Goal: Communication & Community: Share content

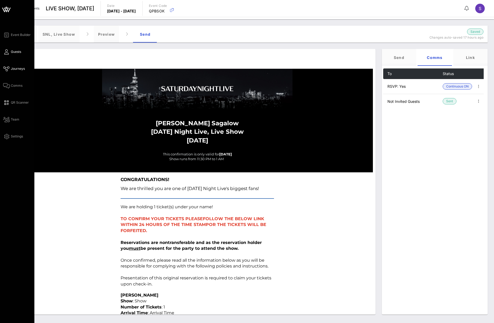
click at [10, 54] on link "Guests" at bounding box center [12, 52] width 18 height 6
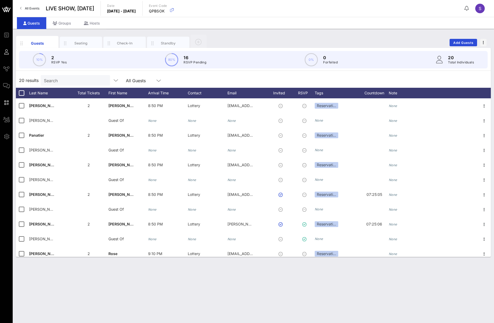
click at [238, 40] on div "Guests Seating Check-In Standby Add Guests" at bounding box center [253, 42] width 475 height 17
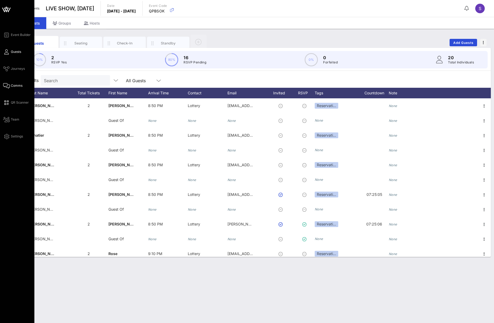
click at [11, 85] on link "Comms" at bounding box center [12, 86] width 19 height 6
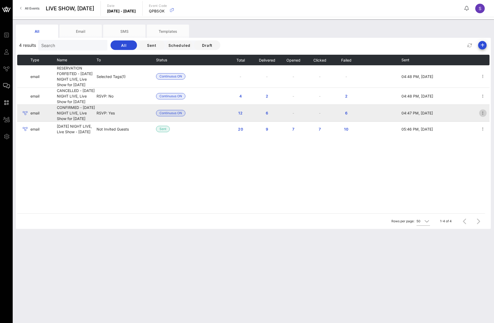
click at [484, 116] on icon "button" at bounding box center [483, 113] width 6 height 6
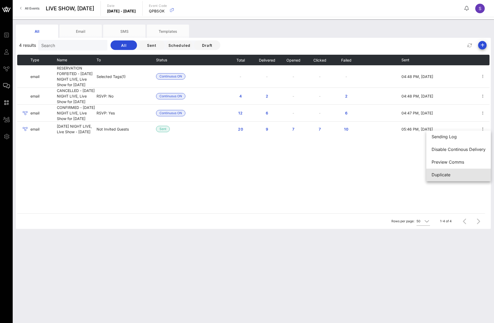
click at [474, 175] on div "Duplicate" at bounding box center [459, 174] width 54 height 5
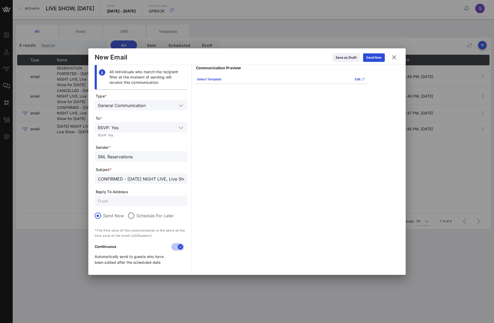
click at [173, 182] on input "CONFIRMED - [DATE] NIGHT LIVE, Live Show for [DATE]" at bounding box center [141, 178] width 86 height 7
click at [159, 151] on div "SNL Reservations" at bounding box center [141, 156] width 86 height 11
click at [212, 138] on div "Communication Preview Select Template Edit Stephanie Sagalow Saturday Night Liv…" at bounding box center [282, 167] width 172 height 205
click at [357, 79] on div "Edit" at bounding box center [360, 79] width 10 height 5
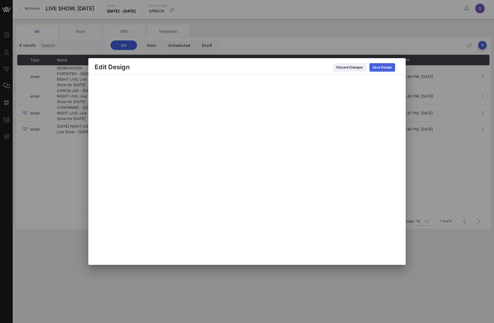
click at [381, 71] on button "Save Design" at bounding box center [382, 67] width 26 height 8
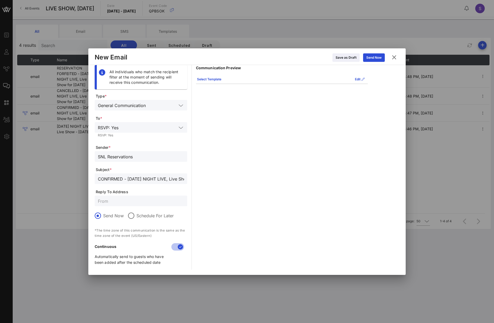
click at [234, 131] on div "Communication Preview Select Template Edit Stephanie Sagalow Saturday Night Liv…" at bounding box center [282, 167] width 172 height 205
click at [392, 58] on icon at bounding box center [394, 57] width 7 height 6
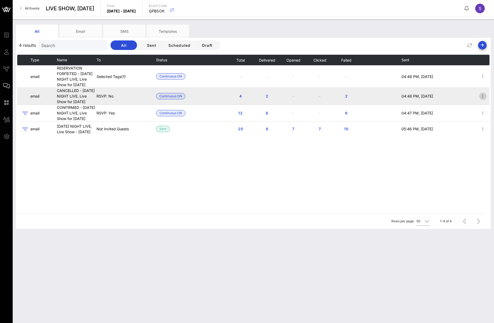
click at [482, 99] on icon "button" at bounding box center [483, 96] width 6 height 6
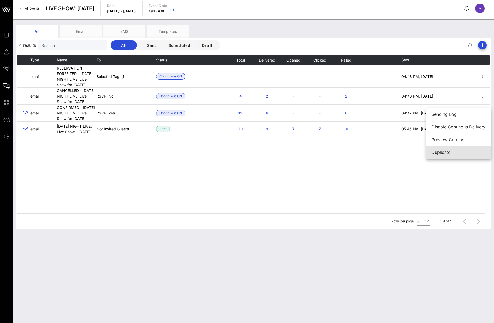
click at [468, 153] on div "Duplicate" at bounding box center [459, 152] width 54 height 5
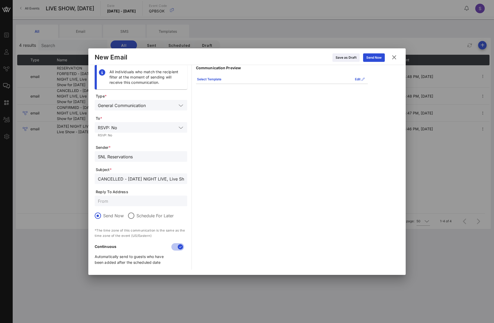
click at [167, 180] on input "CANCELLED - [DATE] NIGHT LIVE, Live Show for [DATE]" at bounding box center [141, 178] width 86 height 7
drag, startPoint x: 145, startPoint y: 154, endPoint x: 27, endPoint y: 145, distance: 119.1
click at [27, 145] on div "Event Builder Guests Journeys Comms QR Scanner Team Settings LIVE SHOW, October…" at bounding box center [247, 161] width 494 height 323
click at [244, 132] on div "Communication Preview Select Template Edit Hi Stephanie, Thank you for letting …" at bounding box center [282, 167] width 172 height 205
click at [394, 57] on icon at bounding box center [394, 57] width 7 height 6
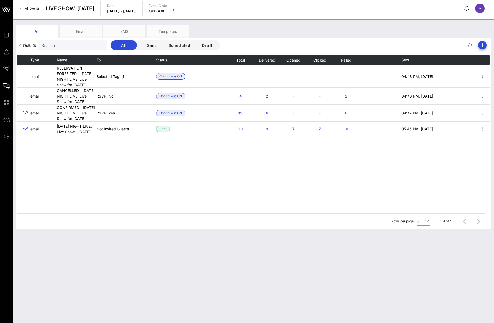
click at [117, 242] on div "All Email SMS Templates 4 results Search All Sent Scheduled Draft Type Name To …" at bounding box center [253, 171] width 481 height 304
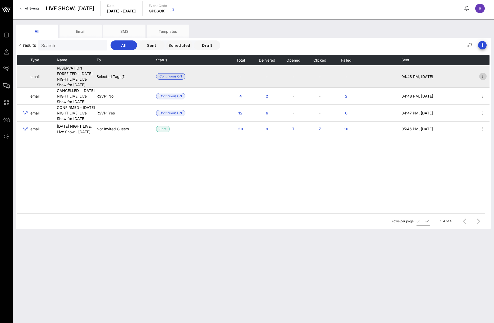
click at [481, 80] on icon "button" at bounding box center [483, 76] width 6 height 6
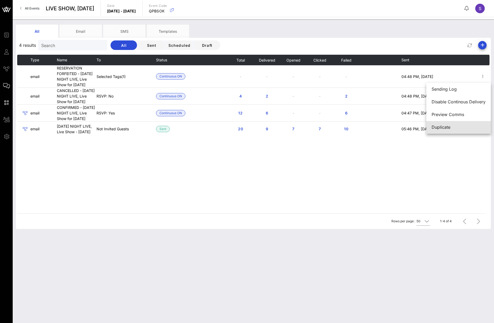
click at [461, 126] on div "Duplicate" at bounding box center [459, 127] width 54 height 5
type input "RESERVATION FORFEITED - [DATE] NIGHT LIVE, Live Show for [DATE]"
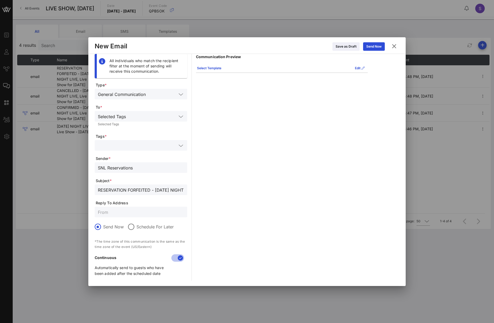
click at [147, 189] on input "RESERVATION FORFEITED - [DATE] NIGHT LIVE, Live Show for [DATE]" at bounding box center [141, 189] width 86 height 7
click at [143, 165] on input "SNL Reservations" at bounding box center [141, 167] width 86 height 7
drag, startPoint x: 242, startPoint y: 146, endPoint x: 248, endPoint y: 128, distance: 18.6
click at [242, 146] on div "Communication Preview Select Template Edit Reservation Forfeited: Name: Stephan…" at bounding box center [282, 167] width 172 height 227
click at [393, 49] on icon at bounding box center [394, 46] width 7 height 6
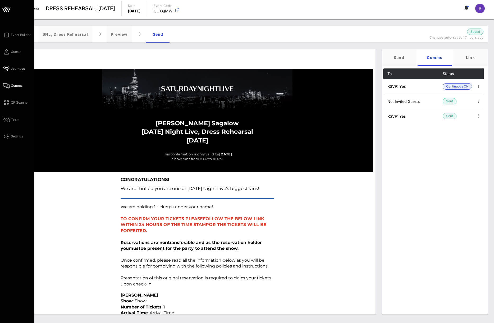
click at [17, 83] on link "Comms" at bounding box center [12, 86] width 19 height 6
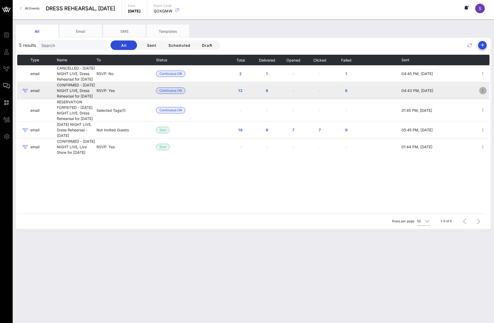
click at [483, 94] on icon "button" at bounding box center [483, 91] width 6 height 6
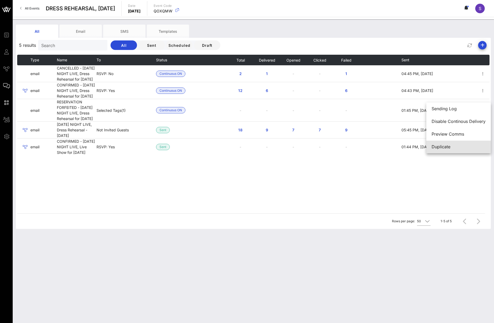
click at [470, 151] on div "Duplicate" at bounding box center [459, 146] width 54 height 11
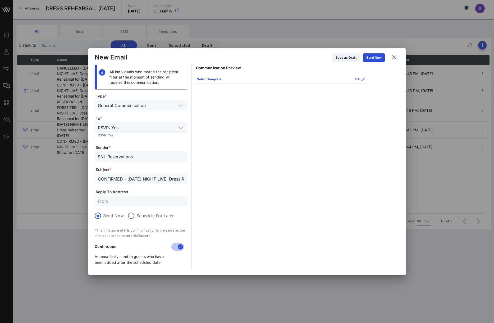
drag, startPoint x: 137, startPoint y: 156, endPoint x: 145, endPoint y: 156, distance: 7.7
click at [137, 156] on input "SNL Reservations" at bounding box center [141, 156] width 86 height 7
drag, startPoint x: 69, startPoint y: 152, endPoint x: 11, endPoint y: 146, distance: 57.7
click at [12, 146] on div "Event Builder Guests Journeys Comms QR Scanner Team Settings DRESS REHEARSAL, O…" at bounding box center [247, 161] width 494 height 323
click at [161, 174] on div "CONFIRMED - [DATE] NIGHT LIVE, Dress Rehearsal for [DATE]" at bounding box center [141, 178] width 86 height 11
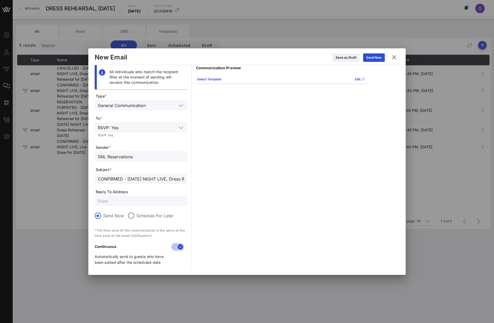
click at [216, 113] on div "Communication Preview Select Template Edit Stephanie Sagalow Saturday Night Liv…" at bounding box center [282, 167] width 172 height 205
click at [361, 77] on div "Edit" at bounding box center [360, 79] width 10 height 5
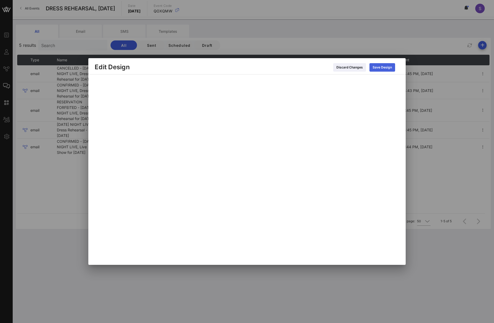
click at [391, 65] on button "Save Design" at bounding box center [382, 67] width 26 height 8
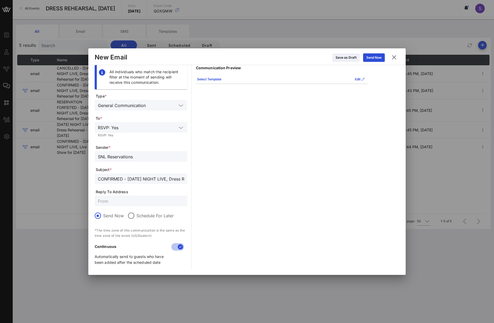
click at [249, 120] on div "Communication Preview Select Template Edit Stephanie Sagalow Saturday Night Liv…" at bounding box center [282, 167] width 172 height 205
click at [395, 59] on icon at bounding box center [394, 57] width 8 height 7
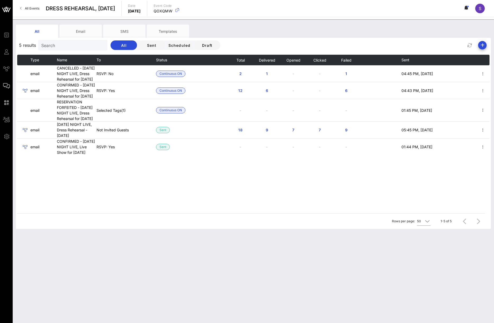
click at [225, 35] on div "All Email SMS Templates" at bounding box center [249, 31] width 467 height 13
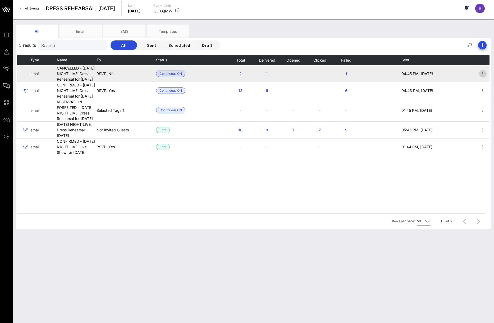
click at [481, 77] on icon "button" at bounding box center [483, 74] width 6 height 6
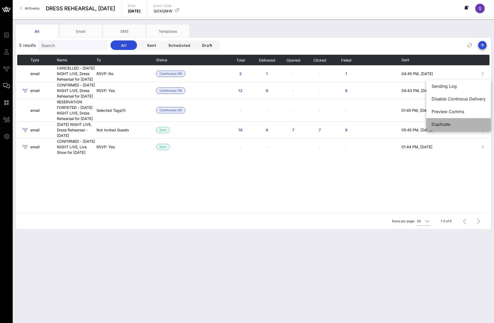
click at [470, 123] on div "Duplicate" at bounding box center [459, 124] width 54 height 5
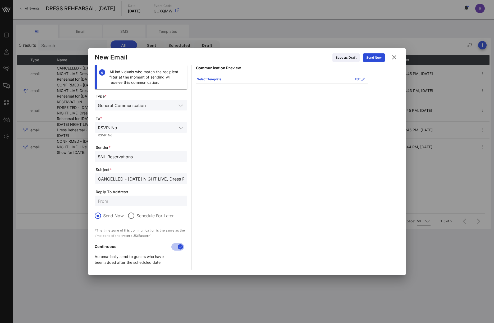
click at [131, 177] on input "CANCELLED - [DATE] NIGHT LIVE, Dress Rehearsal for [DATE]" at bounding box center [141, 178] width 86 height 7
click at [140, 159] on input "SNL Reservations" at bounding box center [141, 156] width 86 height 7
click at [140, 198] on input "text" at bounding box center [141, 201] width 86 height 7
click at [226, 127] on div "Communication Preview Select Template Edit Hi Stephanie, Thank you for letting …" at bounding box center [282, 167] width 172 height 205
click at [396, 58] on icon at bounding box center [393, 57] width 7 height 7
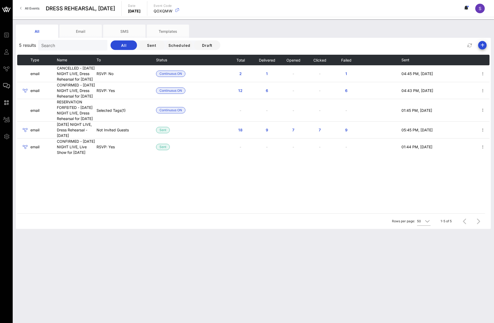
click at [200, 207] on div "Type Name To Status Total Delivered Opened Clicked Failed Sent email CANCELLED …" at bounding box center [253, 134] width 472 height 159
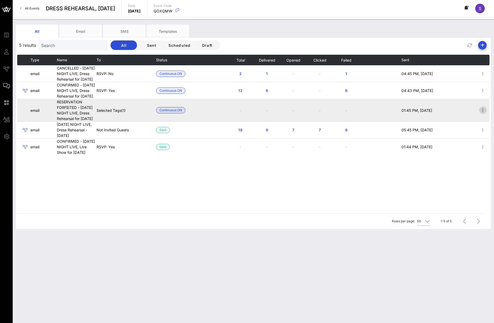
click at [482, 113] on icon "button" at bounding box center [483, 110] width 6 height 6
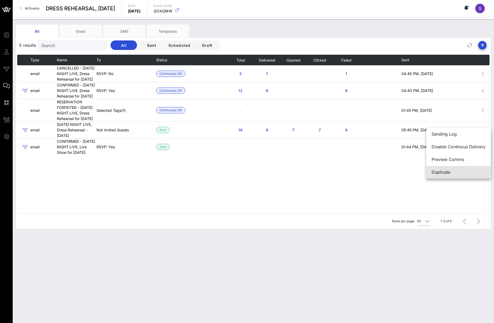
click at [483, 172] on div "Duplicate" at bounding box center [459, 172] width 54 height 5
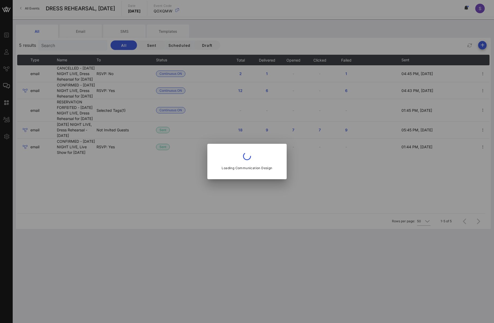
type input "RESERVATION FORFEITED - [DATE] NIGHT LIVE, Dress Rehearsal for [DATE]"
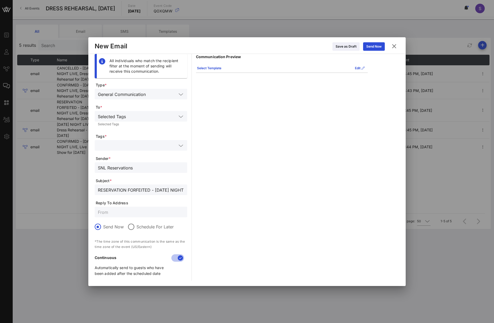
click at [151, 172] on div "SNL Reservations" at bounding box center [141, 167] width 86 height 11
click at [161, 190] on input "RESERVATION FORFEITED - [DATE] NIGHT LIVE, Dress Rehearsal for [DATE]" at bounding box center [141, 189] width 86 height 7
click at [221, 114] on div "Communication Preview Select Template Edit Reservation Forfeited: Name: Stephan…" at bounding box center [282, 167] width 172 height 227
click at [392, 45] on icon at bounding box center [394, 46] width 7 height 6
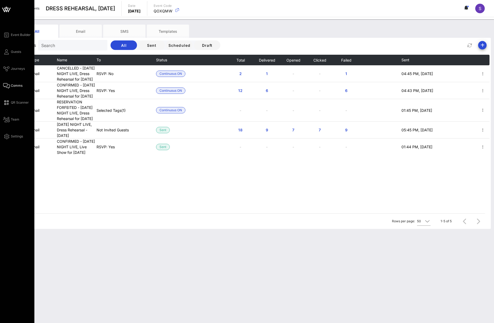
click at [12, 46] on div "Event Builder Guests Journeys Comms QR Scanner Team Settings" at bounding box center [18, 86] width 31 height 108
click at [15, 52] on span "Guests" at bounding box center [16, 51] width 10 height 5
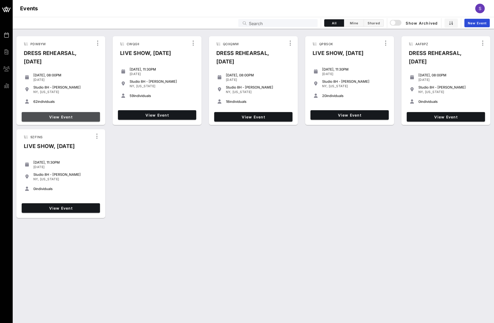
click at [67, 118] on span "View Event" at bounding box center [61, 117] width 74 height 4
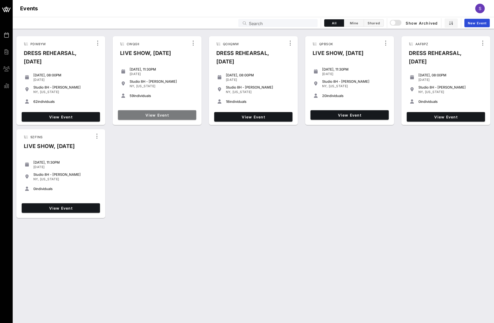
drag, startPoint x: 170, startPoint y: 113, endPoint x: 168, endPoint y: 108, distance: 6.0
click at [170, 113] on link "View Event" at bounding box center [157, 115] width 78 height 10
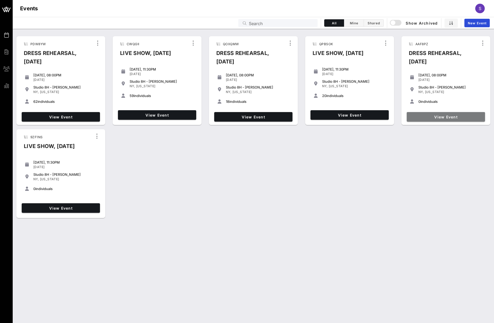
click at [448, 121] on link "View Event" at bounding box center [446, 117] width 78 height 10
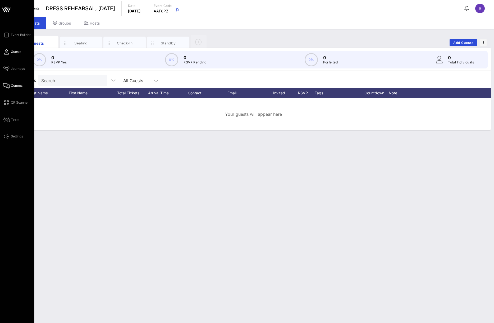
click at [7, 86] on icon at bounding box center [6, 85] width 7 height 1
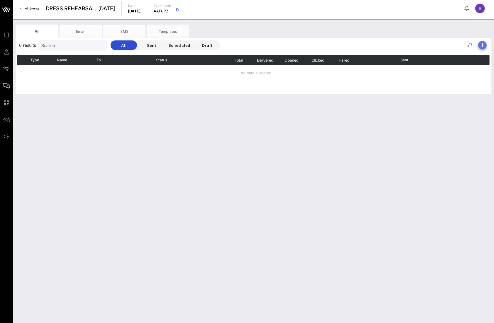
click at [484, 45] on icon "button" at bounding box center [482, 45] width 6 height 6
click at [483, 52] on div "Email" at bounding box center [480, 55] width 11 height 11
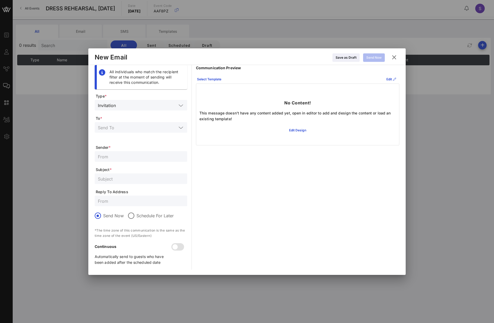
click at [282, 70] on p "Communication Preview" at bounding box center [297, 68] width 203 height 6
click at [134, 106] on input "text" at bounding box center [147, 105] width 59 height 7
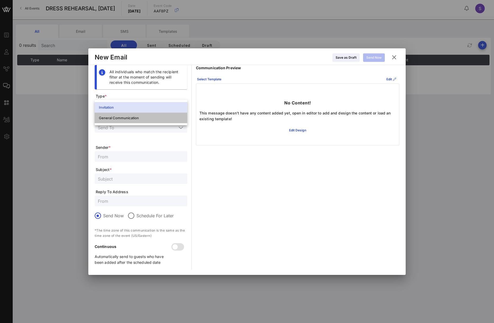
click at [133, 121] on div "General Communication" at bounding box center [141, 118] width 84 height 8
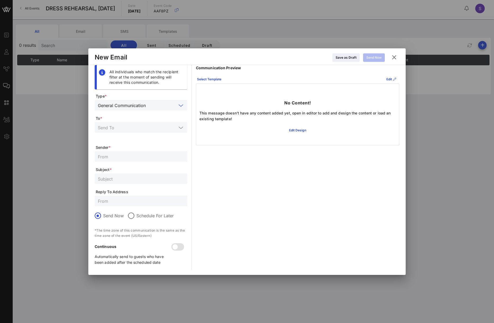
click at [134, 124] on input "text" at bounding box center [137, 127] width 79 height 7
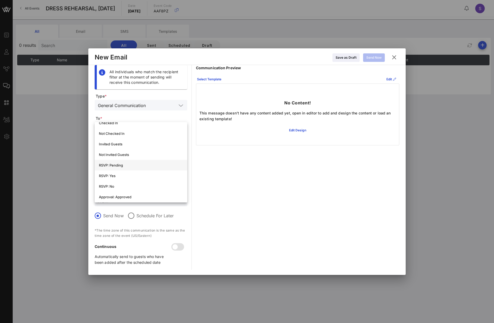
scroll to position [79, 0]
click at [131, 169] on div "RSVP: Yes" at bounding box center [141, 166] width 84 height 8
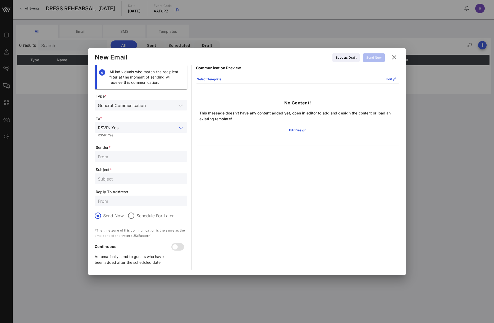
click at [270, 172] on div "Communication Preview Select Template Edit No Content! This message doesn't hav…" at bounding box center [297, 167] width 203 height 205
click at [99, 158] on input "text" at bounding box center [141, 156] width 86 height 7
paste input "SNL Reservations"
type input "SNL Reservations"
drag, startPoint x: 274, startPoint y: 185, endPoint x: 236, endPoint y: 183, distance: 37.9
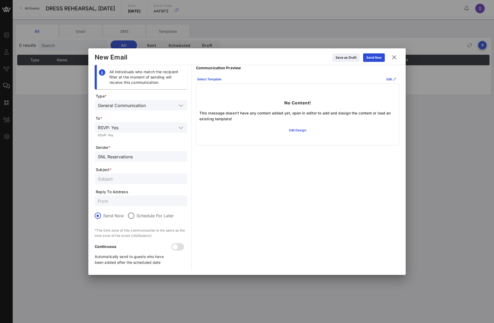
click at [274, 185] on div "Communication Preview Select Template Edit No Content! This message doesn't hav…" at bounding box center [297, 167] width 203 height 205
click at [109, 179] on input "text" at bounding box center [141, 178] width 86 height 7
paste input "CONFIRMED - [DATE] NIGHT LIVE, Dress Rehearsal for [DATE]"
click at [170, 180] on input "CONFIRMED - [DATE] NIGHT LIVE, Dress Rehearsal for [DATE]" at bounding box center [141, 178] width 86 height 7
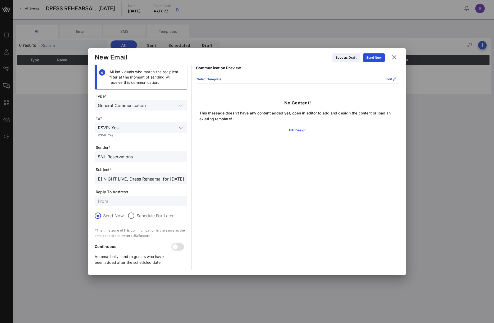
scroll to position [0, 65]
type input "CONFIRMED - [DATE] NIGHT LIVE, Dress Rehearsal for [DATE]"
click at [117, 201] on input "text" at bounding box center [141, 201] width 86 height 7
type input "[EMAIL_ADDRESS][DOMAIN_NAME]"
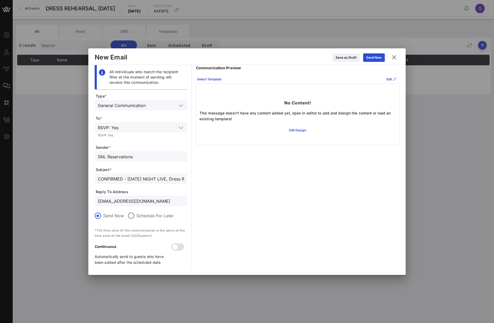
click at [376, 191] on div "Communication Preview Select Template Edit No Content! This message doesn't hav…" at bounding box center [297, 167] width 203 height 205
click at [206, 78] on div "Select Template" at bounding box center [209, 79] width 24 height 5
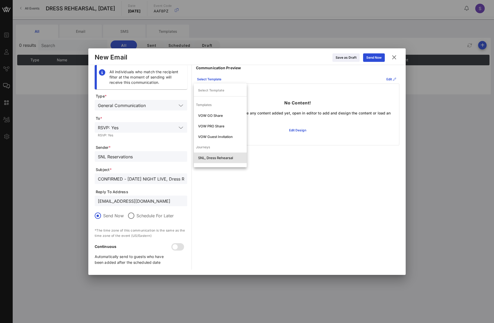
click at [216, 159] on div "SNL, Dress Rehearsal" at bounding box center [220, 158] width 44 height 4
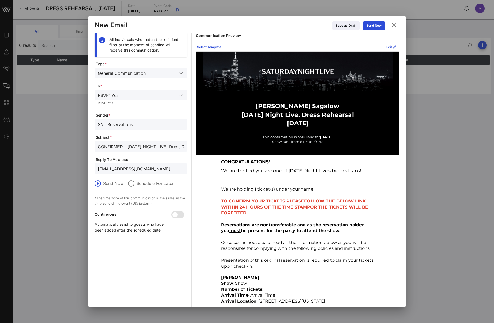
click at [390, 46] on icon at bounding box center [392, 46] width 4 height 3
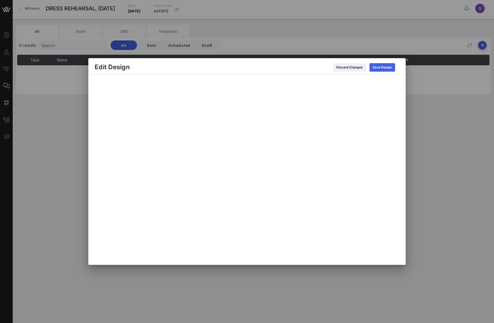
click at [382, 68] on icon at bounding box center [383, 67] width 4 height 3
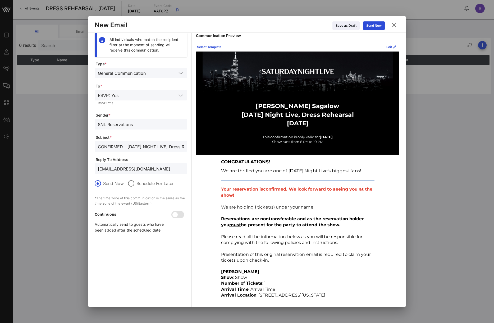
click at [346, 196] on p "Your reservation is confirmed . We look forward to seeing you at the show!" at bounding box center [297, 192] width 153 height 12
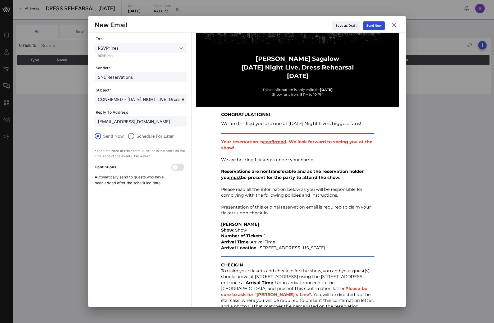
scroll to position [53, 0]
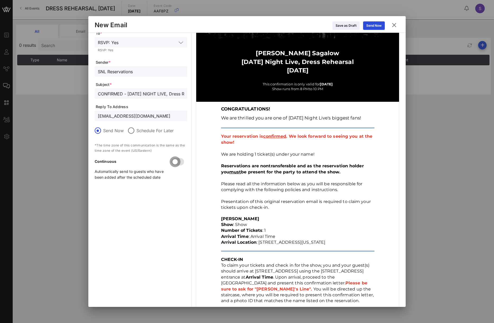
click at [176, 164] on div at bounding box center [175, 161] width 9 height 9
click at [166, 94] on input "CONFIRMED - [DATE] NIGHT LIVE, Dress Rehearsal for [DATE]" at bounding box center [141, 93] width 86 height 7
click at [153, 117] on input "[EMAIL_ADDRESS][DOMAIN_NAME]" at bounding box center [141, 115] width 86 height 7
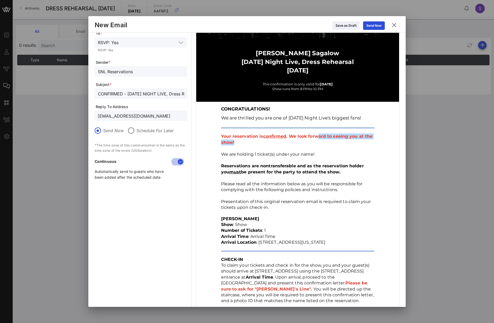
click at [318, 140] on p "Your reservation is confirmed . We look forward to seeing you at the show!" at bounding box center [297, 140] width 153 height 12
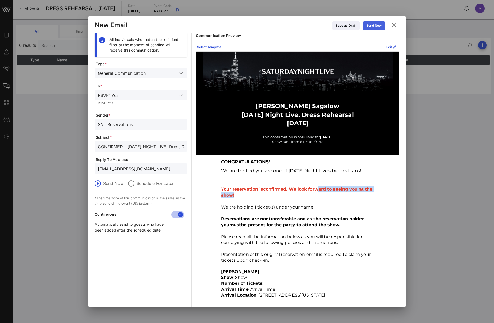
click at [375, 25] on icon at bounding box center [374, 25] width 4 height 3
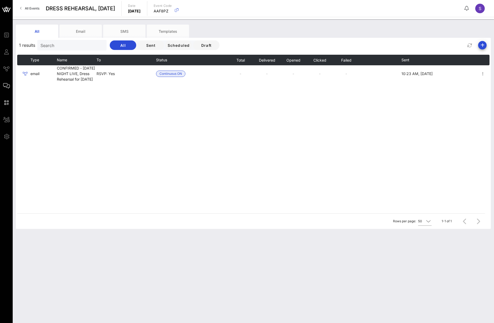
click at [280, 31] on div "All Email SMS Templates" at bounding box center [249, 31] width 467 height 13
drag, startPoint x: 362, startPoint y: 31, endPoint x: 436, endPoint y: 31, distance: 74.0
click at [362, 31] on div "All Email SMS Templates" at bounding box center [249, 31] width 467 height 13
click at [482, 45] on icon "button" at bounding box center [482, 45] width 6 height 6
click at [479, 55] on div "Email" at bounding box center [480, 55] width 11 height 5
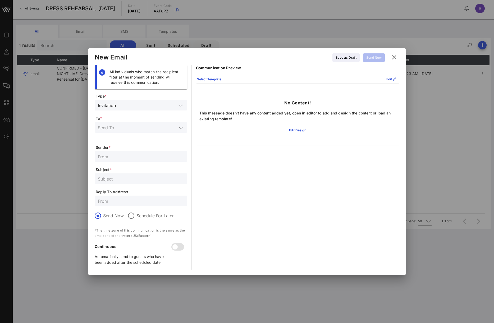
click at [158, 104] on input "text" at bounding box center [147, 105] width 59 height 7
click at [157, 122] on div "General Communication" at bounding box center [141, 118] width 93 height 11
click at [156, 125] on input "text" at bounding box center [137, 127] width 79 height 7
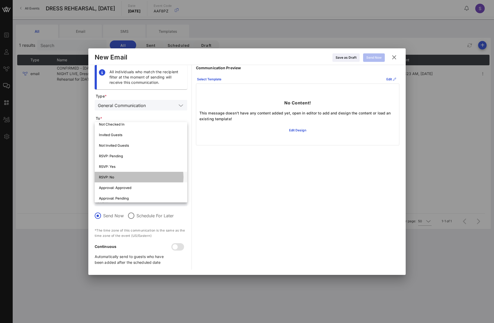
click at [140, 178] on div "RSVP: No" at bounding box center [141, 177] width 84 height 4
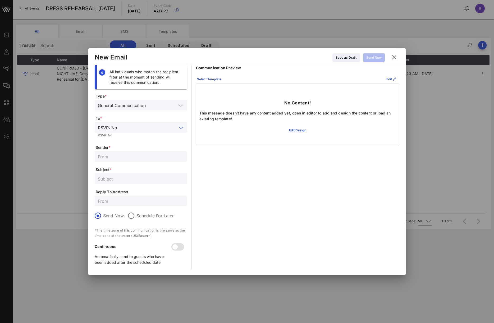
click at [135, 182] on div at bounding box center [141, 178] width 86 height 11
click at [134, 204] on input "text" at bounding box center [141, 201] width 86 height 7
paste input "[EMAIL_ADDRESS][DOMAIN_NAME]"
type input "[EMAIL_ADDRESS][DOMAIN_NAME]"
click at [312, 184] on div "Communication Preview Select Template Edit No Content! This message doesn't hav…" at bounding box center [297, 167] width 203 height 205
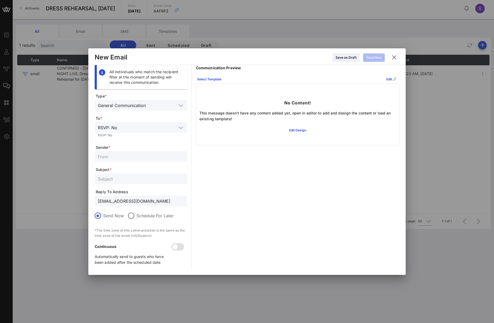
click at [125, 179] on input "text" at bounding box center [141, 178] width 86 height 7
paste input "CANCELLED - [DATE] NIGHT LIVE, Dress Rehearsal for [DATE]"
click at [171, 181] on input "CANCELLED - [DATE] NIGHT LIVE, Dress Rehearsal for [DATE]" at bounding box center [141, 178] width 86 height 7
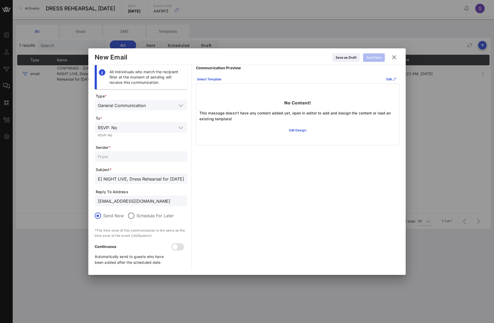
type input "CANCELLED - [DATE] NIGHT LIVE, Dress Rehearsal for [DATE]"
click at [222, 176] on div "Communication Preview Select Template Edit No Content! This message doesn't hav…" at bounding box center [297, 167] width 203 height 205
click at [128, 156] on input "text" at bounding box center [141, 156] width 86 height 7
paste input "SNL Reservations"
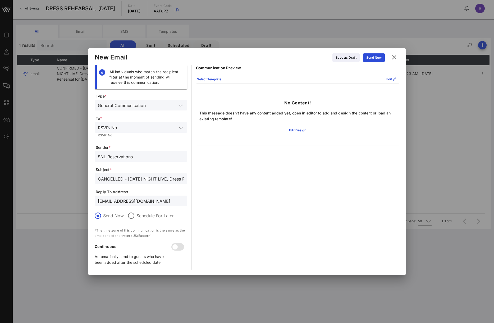
type input "SNL Reservations"
click at [356, 201] on div "Communication Preview Select Template Edit No Content! This message doesn't hav…" at bounding box center [297, 167] width 203 height 205
click at [162, 202] on input "[EMAIL_ADDRESS][DOMAIN_NAME]" at bounding box center [141, 201] width 86 height 7
click at [273, 202] on div "Communication Preview Select Template Edit No Content! This message doesn't hav…" at bounding box center [297, 167] width 203 height 205
click at [213, 78] on div "Select Template" at bounding box center [209, 79] width 24 height 5
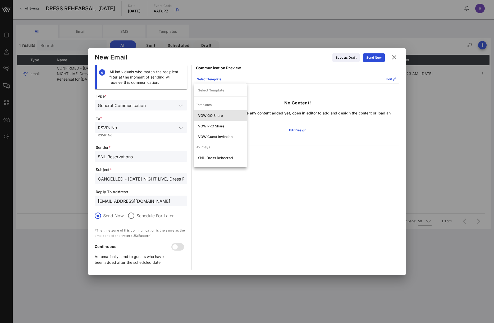
click at [209, 118] on div "VOW GO Share" at bounding box center [220, 115] width 53 height 11
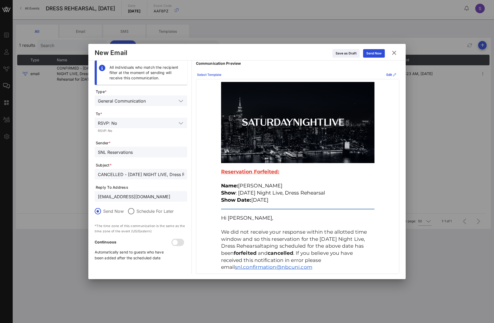
click at [205, 78] on button "Select Template" at bounding box center [209, 75] width 31 height 8
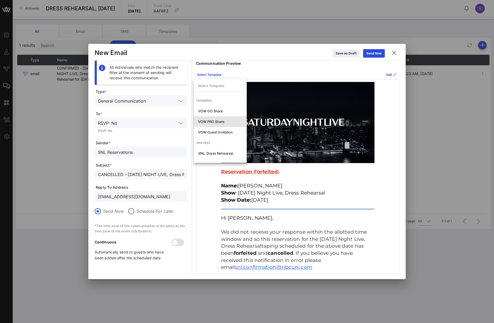
click at [205, 120] on div "VOW PRO Share" at bounding box center [220, 122] width 44 height 4
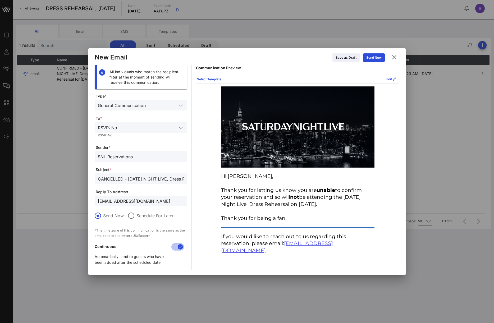
click at [387, 134] on div "Hi [PERSON_NAME], Thank you for letting us know you are unable to confirm your …" at bounding box center [297, 170] width 203 height 173
click at [366, 59] on div "Send Now" at bounding box center [373, 57] width 15 height 5
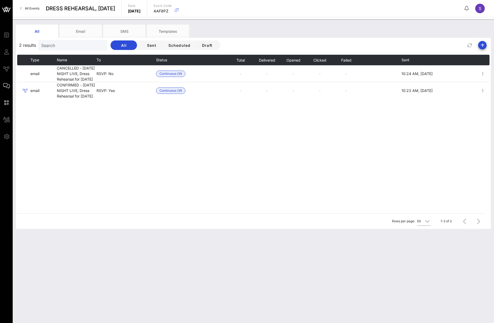
drag, startPoint x: 414, startPoint y: 34, endPoint x: 422, endPoint y: 34, distance: 7.7
click at [414, 34] on div "All Email SMS Templates" at bounding box center [249, 31] width 467 height 13
click at [483, 46] on icon "button" at bounding box center [482, 45] width 6 height 6
click at [480, 53] on div "Email" at bounding box center [480, 55] width 11 height 5
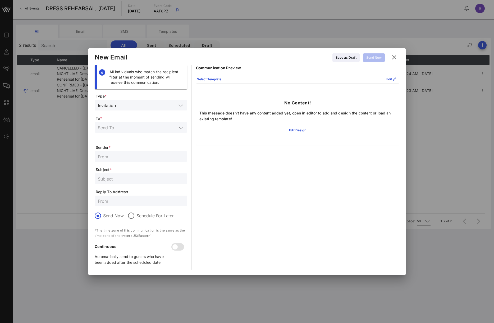
click at [155, 110] on div "Invitation" at bounding box center [141, 105] width 86 height 11
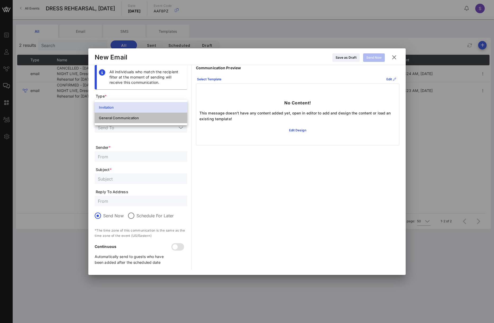
click at [150, 118] on div "General Communication" at bounding box center [141, 118] width 84 height 4
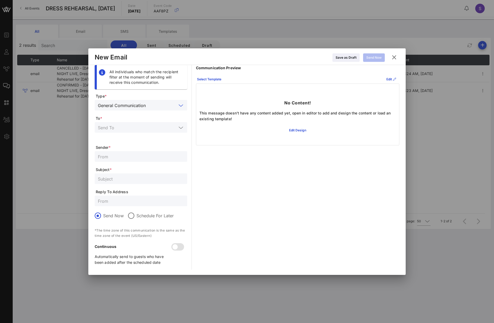
click at [150, 126] on input "text" at bounding box center [137, 127] width 79 height 7
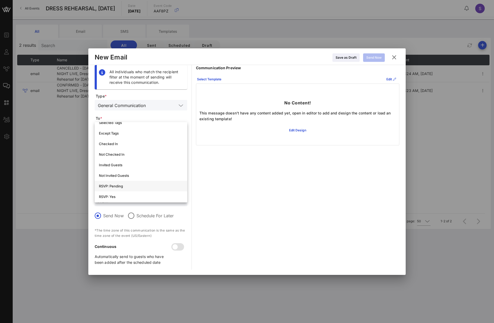
scroll to position [45, 0]
click at [144, 129] on div "Selected Tags" at bounding box center [141, 126] width 84 height 8
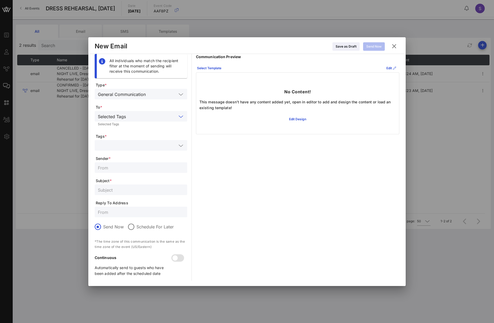
scroll to position [0, 0]
click at [146, 147] on input "text" at bounding box center [137, 145] width 79 height 7
click at [141, 167] on div "Forfeited" at bounding box center [141, 159] width 93 height 17
click at [140, 163] on div "Forfeited" at bounding box center [148, 159] width 69 height 8
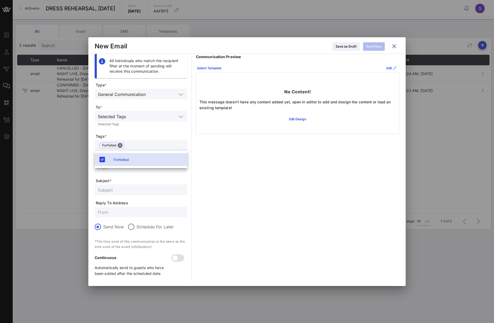
click at [138, 190] on input "text" at bounding box center [141, 189] width 86 height 7
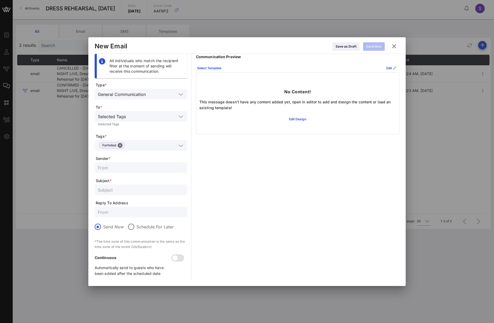
click at [127, 207] on div at bounding box center [141, 212] width 86 height 11
paste input "[EMAIL_ADDRESS][DOMAIN_NAME]"
type input "[EMAIL_ADDRESS][DOMAIN_NAME]"
click at [227, 188] on div "Communication Preview Select Template Edit No Content! This message doesn't hav…" at bounding box center [297, 167] width 203 height 227
click at [116, 171] on input "text" at bounding box center [141, 167] width 86 height 7
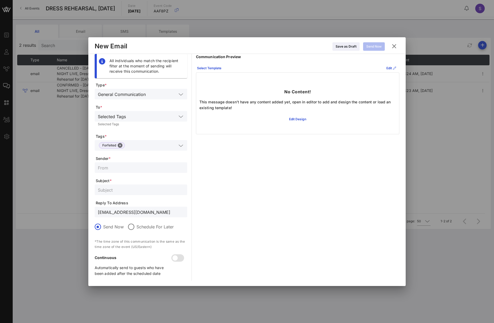
paste input "SNL Reservations"
type input "SNL Reservations"
click at [234, 196] on div "Communication Preview Select Template Edit No Content! This message doesn't hav…" at bounding box center [297, 167] width 203 height 227
click at [178, 194] on div at bounding box center [141, 190] width 86 height 11
paste input "RESERVATION FORFEITED - [DATE] NIGHT LIVE, Dress Rehearsal for [DATE]"
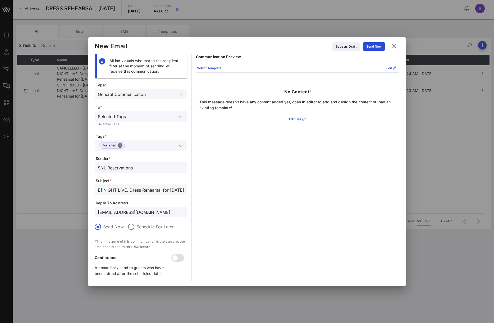
scroll to position [0, 93]
type input "RESERVATION FORFEITED - [DATE] NIGHT LIVE, Dress Rehearsal for [DATE]"
click at [218, 67] on div "Select Template" at bounding box center [209, 68] width 24 height 5
click at [214, 106] on div "VOW GO Share" at bounding box center [220, 104] width 44 height 4
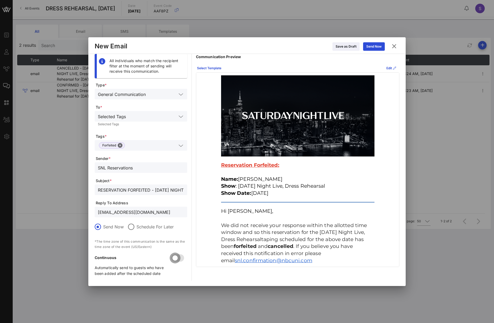
click at [174, 255] on div at bounding box center [175, 258] width 9 height 9
drag, startPoint x: 174, startPoint y: 213, endPoint x: 60, endPoint y: 208, distance: 114.6
click at [34, 208] on div "Event Builder Guests Journeys Comms QR Scanner Team Settings DRESS REHEARSAL, […" at bounding box center [247, 161] width 494 height 323
click at [381, 46] on div "Send Now" at bounding box center [373, 46] width 15 height 5
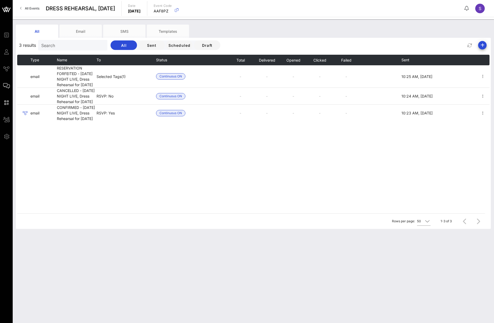
click at [290, 161] on div "Type Name To Status Total Delivered Opened Clicked Failed Sent email RESERVATIO…" at bounding box center [253, 134] width 472 height 159
click at [35, 10] on span "All Events" at bounding box center [32, 8] width 15 height 4
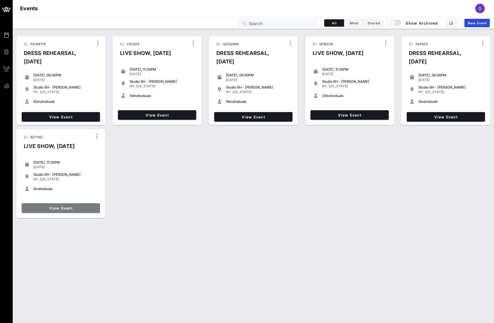
click at [80, 208] on span "View Event" at bounding box center [61, 208] width 74 height 4
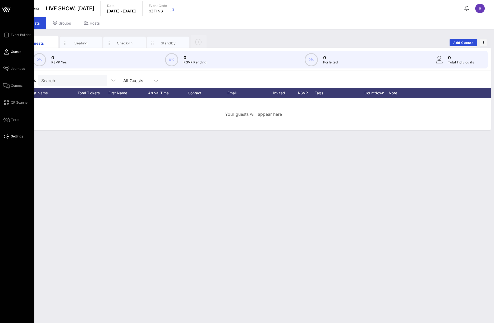
click at [9, 137] on icon at bounding box center [6, 136] width 7 height 1
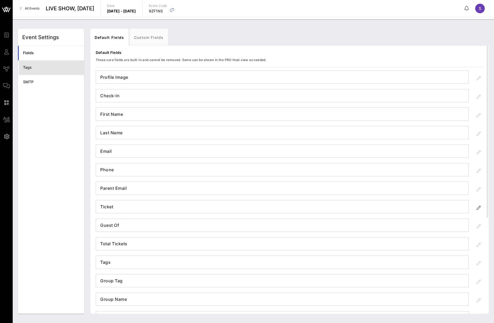
click at [49, 71] on div "Tags" at bounding box center [51, 67] width 57 height 11
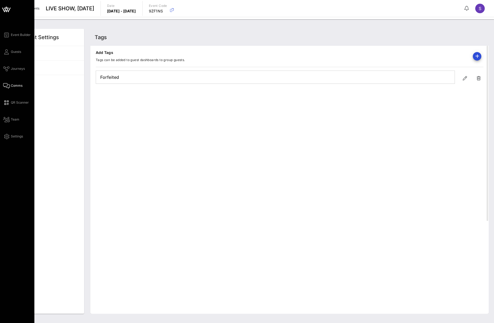
click at [11, 83] on link "Comms" at bounding box center [12, 86] width 19 height 6
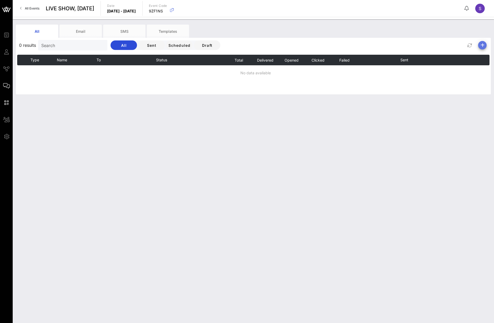
click at [485, 44] on icon "button" at bounding box center [482, 45] width 6 height 6
click at [473, 53] on div "Email" at bounding box center [480, 55] width 21 height 13
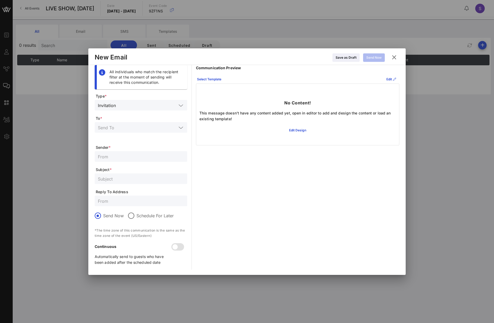
click at [271, 68] on p "Communication Preview" at bounding box center [297, 68] width 203 height 6
click at [147, 106] on input "text" at bounding box center [147, 105] width 59 height 7
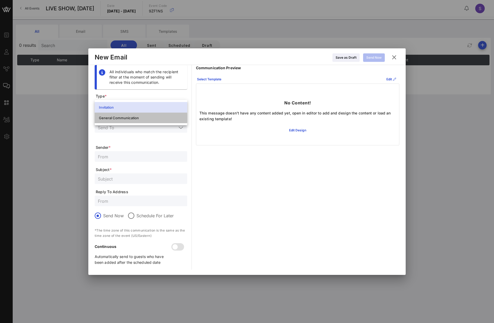
click at [140, 122] on div "General Communication" at bounding box center [141, 118] width 93 height 11
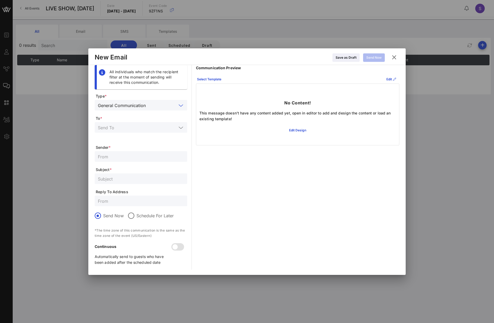
click at [140, 123] on div at bounding box center [141, 127] width 86 height 11
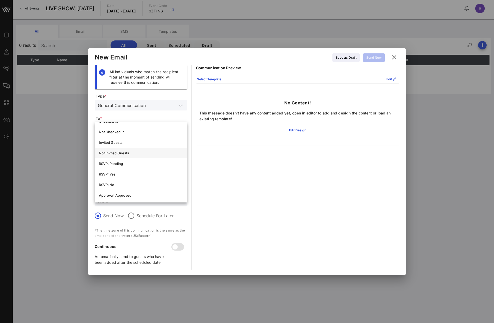
scroll to position [79, 0]
click at [137, 164] on div "RSVP: Yes" at bounding box center [141, 166] width 84 height 8
click at [120, 202] on input "text" at bounding box center [141, 201] width 86 height 7
paste input "[EMAIL_ADDRESS][DOMAIN_NAME]"
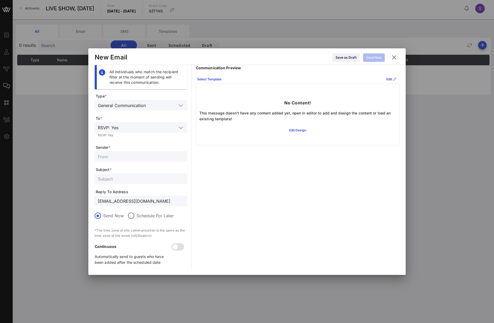
type input "[EMAIL_ADDRESS][DOMAIN_NAME]"
drag, startPoint x: 298, startPoint y: 185, endPoint x: 245, endPoint y: 182, distance: 52.9
click at [299, 185] on div "Communication Preview Select Template Edit No Content! This message doesn't hav…" at bounding box center [297, 167] width 203 height 205
click at [125, 174] on div at bounding box center [141, 178] width 86 height 11
paste input "CONFIRMED - [DATE] NIGHT LIVE, Live Show for [DATE]"
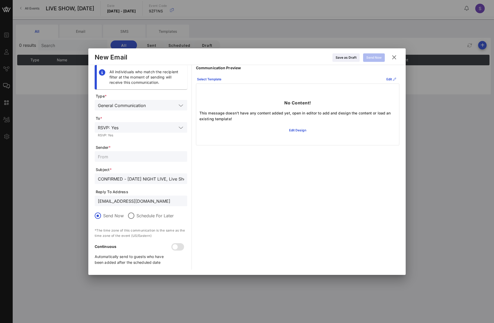
scroll to position [0, 54]
click at [173, 180] on input "CONFIRMED - [DATE] NIGHT LIVE, Live Show for [DATE]" at bounding box center [141, 178] width 86 height 7
type input "CONFIRMED - [DATE] NIGHT LIVE, Live Show for [DATE]"
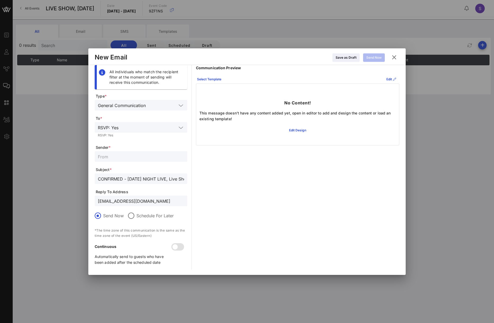
click at [264, 171] on div "Communication Preview Select Template Edit No Content! This message doesn't hav…" at bounding box center [297, 167] width 203 height 205
click at [140, 159] on input "text" at bounding box center [141, 156] width 86 height 7
paste input "SNL Reservations"
type input "SNL Reservations"
click at [280, 185] on div "Communication Preview Select Template Edit No Content! This message doesn't hav…" at bounding box center [297, 167] width 203 height 205
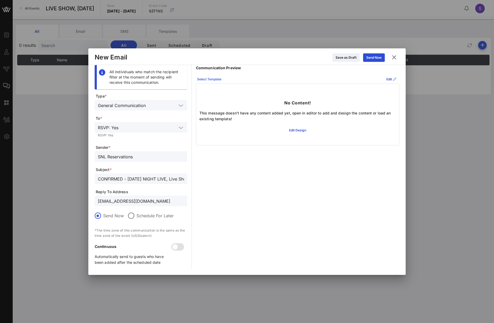
click at [224, 79] on button "Select Template" at bounding box center [209, 79] width 31 height 8
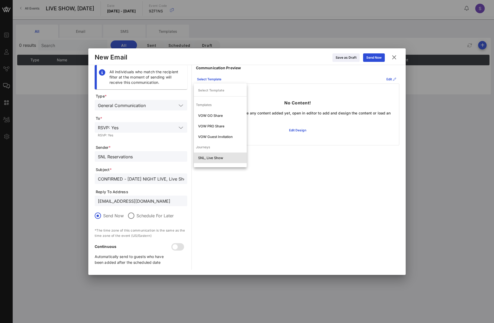
click at [217, 163] on div "SNL, Live Show" at bounding box center [220, 158] width 53 height 11
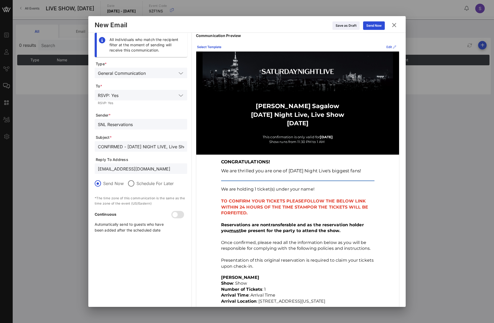
click at [386, 47] on div "Edit" at bounding box center [391, 46] width 10 height 5
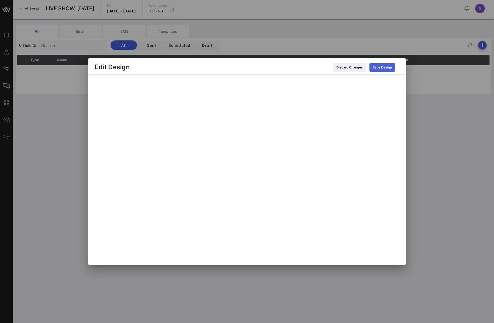
click at [385, 67] on div "Save Design" at bounding box center [382, 67] width 19 height 5
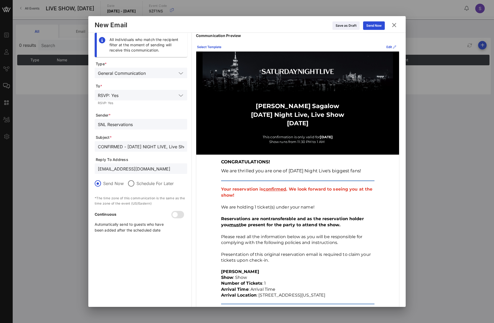
click at [141, 167] on input "[EMAIL_ADDRESS][DOMAIN_NAME]" at bounding box center [141, 168] width 86 height 7
click at [180, 215] on div at bounding box center [175, 214] width 9 height 9
click at [335, 183] on td at bounding box center [297, 181] width 159 height 6
click at [164, 149] on input "CONFIRMED - [DATE] NIGHT LIVE, Live Show for [DATE]" at bounding box center [141, 146] width 86 height 7
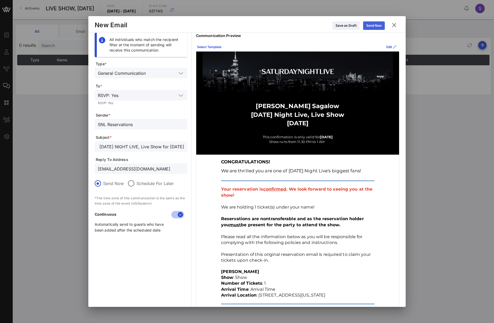
click at [377, 28] on button "Send Now" at bounding box center [374, 25] width 22 height 8
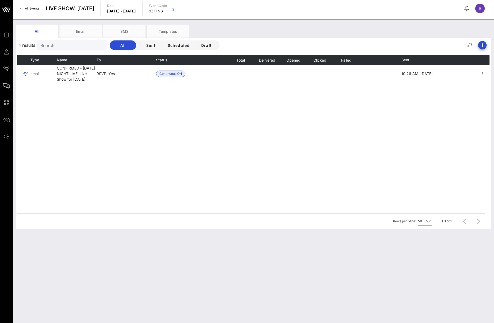
click at [381, 45] on div "1 results Search All Sent Scheduled Draft" at bounding box center [253, 45] width 475 height 13
click at [481, 48] on icon "button" at bounding box center [482, 45] width 6 height 6
click at [482, 56] on div "Email" at bounding box center [480, 55] width 11 height 5
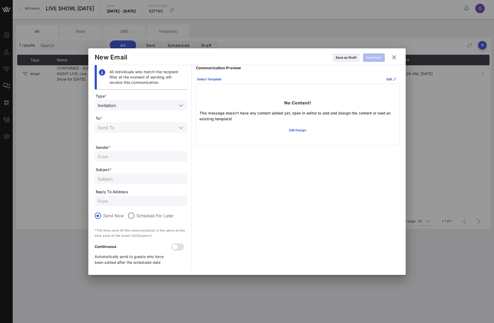
click at [158, 106] on input "text" at bounding box center [147, 105] width 59 height 7
click at [153, 119] on div "General Communication" at bounding box center [141, 118] width 84 height 4
click at [165, 128] on input "text" at bounding box center [137, 127] width 79 height 7
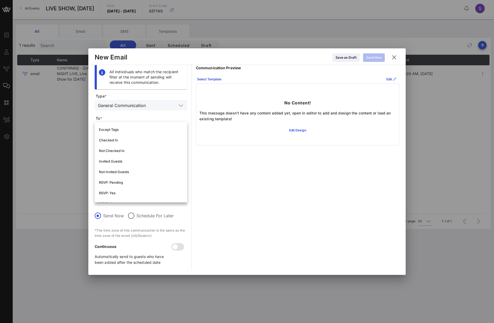
scroll to position [79, 0]
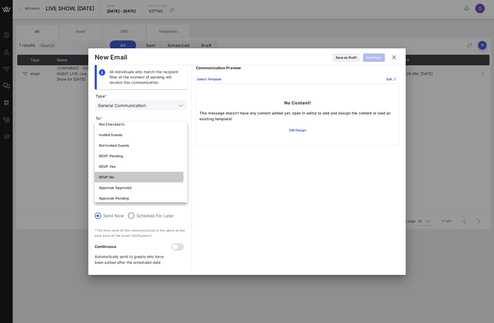
drag, startPoint x: 151, startPoint y: 178, endPoint x: 148, endPoint y: 182, distance: 4.9
click at [151, 178] on div "RSVP: No" at bounding box center [141, 177] width 84 height 4
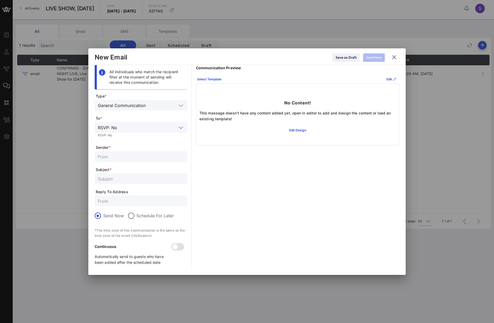
click at [138, 203] on input "text" at bounding box center [141, 201] width 86 height 7
paste input "[EMAIL_ADDRESS][DOMAIN_NAME]"
type input "[EMAIL_ADDRESS][DOMAIN_NAME]"
drag, startPoint x: 352, startPoint y: 191, endPoint x: 295, endPoint y: 187, distance: 56.7
click at [353, 192] on div "Communication Preview Select Template Edit No Content! This message doesn't hav…" at bounding box center [297, 167] width 203 height 205
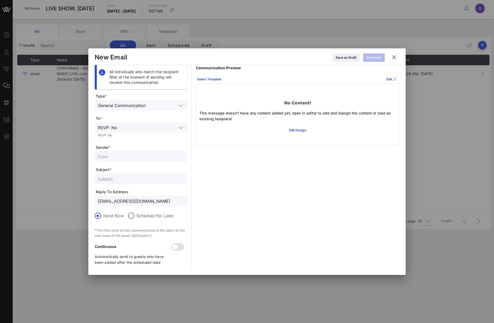
click at [152, 183] on div at bounding box center [141, 178] width 86 height 11
paste input "CANCELLED - [DATE] NIGHT LIVE, Live Show for [DATE]"
click at [163, 181] on input "CANCELLED - [DATE] NIGHT LIVE, Live Show for [DATE]" at bounding box center [141, 178] width 86 height 7
click at [171, 179] on input "CANCELLED - [DATE] NIGHT LIVE, Live Show for [DATE]" at bounding box center [141, 178] width 86 height 7
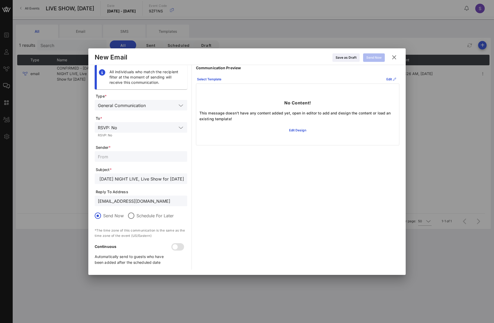
scroll to position [0, 53]
type input "CANCELLED - [DATE] NIGHT LIVE, Live Show for [DATE]"
drag, startPoint x: 291, startPoint y: 190, endPoint x: 277, endPoint y: 189, distance: 14.4
click at [292, 191] on div "Communication Preview Select Template Edit No Content! This message doesn't hav…" at bounding box center [297, 167] width 203 height 205
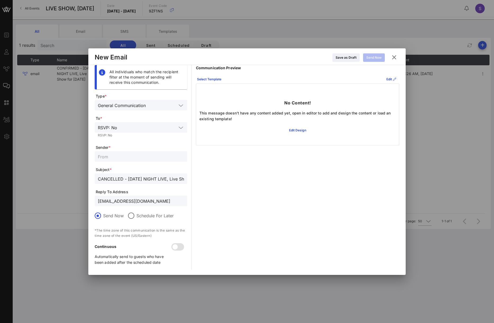
click at [137, 159] on input "text" at bounding box center [141, 156] width 86 height 7
paste input "SNL Reservations"
type input "SNL Reservations"
click at [282, 192] on div "Communication Preview Select Template Edit No Content! This message doesn't hav…" at bounding box center [297, 167] width 203 height 205
click at [200, 80] on div "Select Template" at bounding box center [209, 79] width 24 height 5
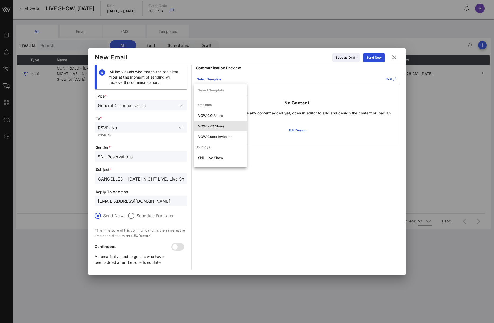
click at [198, 127] on div "VOW PRO Share" at bounding box center [220, 126] width 44 height 4
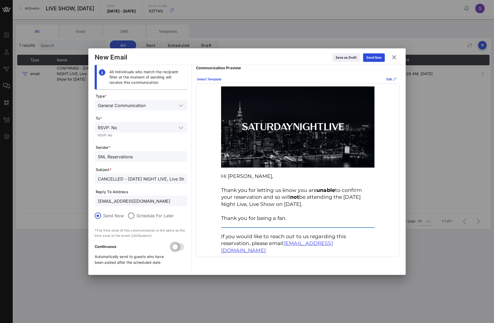
click at [177, 248] on div at bounding box center [175, 246] width 9 height 9
click at [167, 201] on input "[EMAIL_ADDRESS][DOMAIN_NAME]" at bounding box center [141, 201] width 86 height 7
click at [373, 59] on icon at bounding box center [374, 57] width 4 height 3
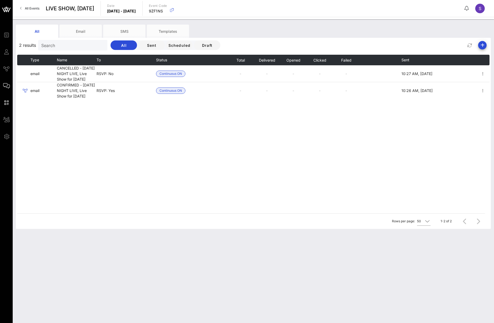
click at [267, 132] on div "Type Name To Status Total Delivered Opened Clicked Failed Sent email CANCELLED …" at bounding box center [253, 134] width 472 height 159
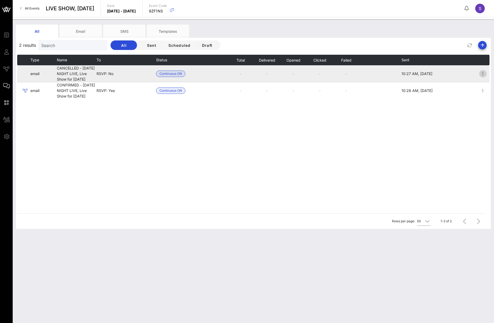
click at [482, 76] on icon "button" at bounding box center [483, 74] width 6 height 6
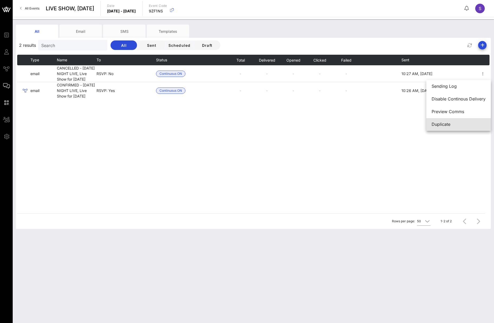
click at [470, 122] on div "Duplicate" at bounding box center [459, 124] width 54 height 11
type input "SNL Reservations"
type input "CANCELLED - [DATE] NIGHT LIVE, Live Show for [DATE]"
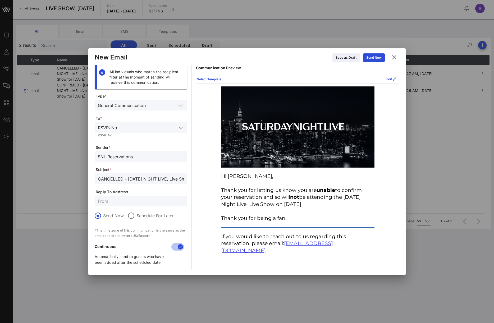
click at [400, 61] on div "New Email Save as Draft Send Now" at bounding box center [246, 56] width 317 height 17
click at [392, 57] on icon at bounding box center [394, 57] width 7 height 6
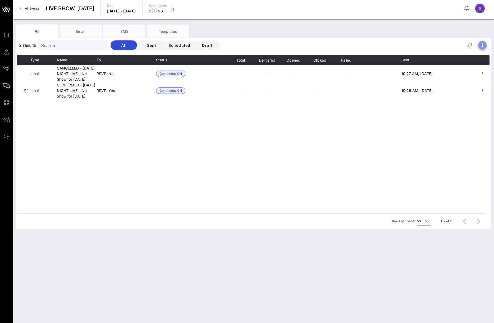
click at [483, 47] on icon "button" at bounding box center [482, 45] width 6 height 6
click at [477, 56] on div "Email" at bounding box center [480, 55] width 11 height 5
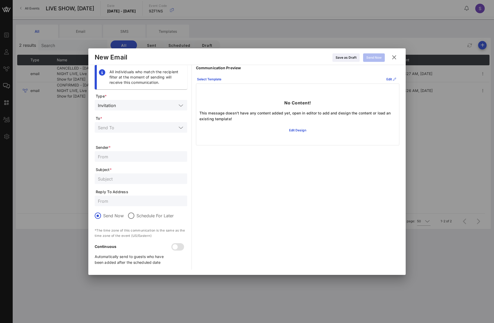
click at [267, 159] on div "Communication Preview Select Template Edit No Content! This message doesn't hav…" at bounding box center [297, 167] width 203 height 205
click at [120, 103] on input "text" at bounding box center [147, 105] width 59 height 7
click at [121, 121] on div "General Communication" at bounding box center [141, 118] width 84 height 8
click at [134, 123] on div at bounding box center [141, 127] width 86 height 11
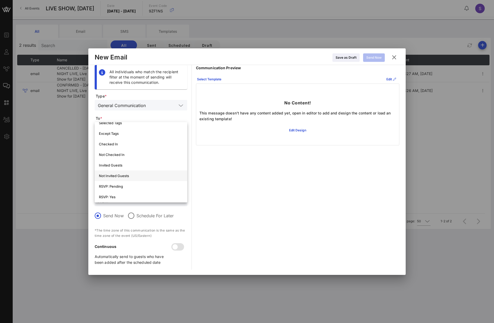
scroll to position [19, 0]
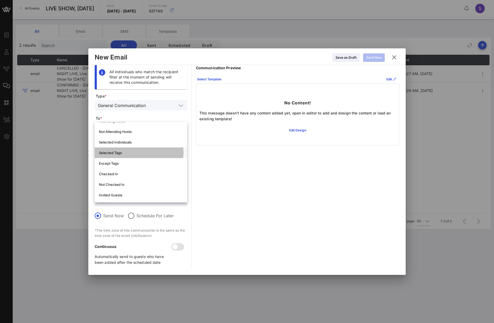
click at [129, 156] on div "Selected Tags" at bounding box center [141, 153] width 84 height 8
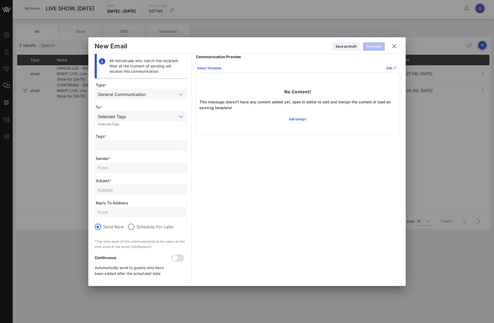
click at [131, 148] on input "text" at bounding box center [137, 145] width 79 height 7
click at [130, 155] on div "Forfeited" at bounding box center [141, 159] width 93 height 13
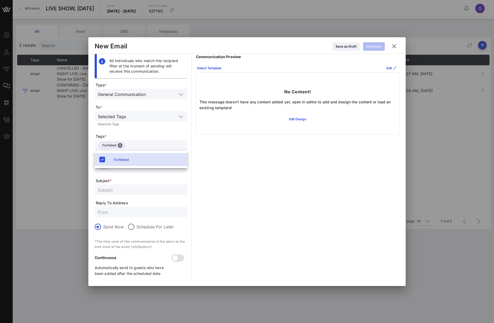
click at [132, 168] on input "text" at bounding box center [141, 167] width 86 height 7
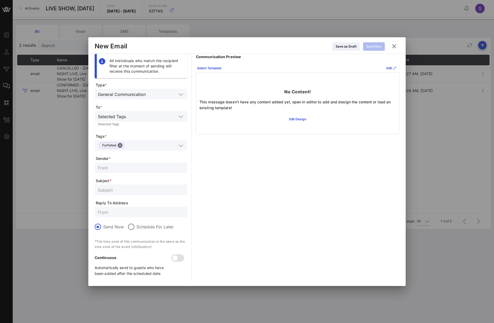
click at [131, 209] on input "text" at bounding box center [141, 212] width 86 height 7
paste input "[EMAIL_ADDRESS][DOMAIN_NAME]"
type input "[EMAIL_ADDRESS][DOMAIN_NAME]"
click at [234, 172] on div "Communication Preview Select Template Edit No Content! This message doesn't hav…" at bounding box center [297, 167] width 203 height 227
click at [113, 187] on input "text" at bounding box center [141, 189] width 86 height 7
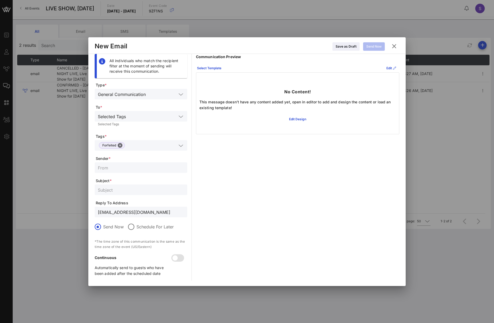
paste input "RESERVATION FORFEITED - [DATE] NIGHT LIVE, Live Show for [DATE]"
type input "RESERVATION FORFEITED - [DATE] NIGHT LIVE, Live Show for [DATE]"
click at [118, 168] on input "text" at bounding box center [141, 167] width 86 height 7
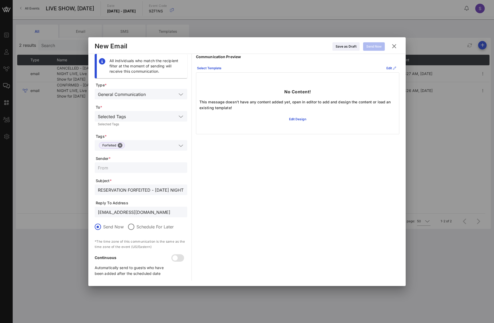
drag, startPoint x: 321, startPoint y: 165, endPoint x: 179, endPoint y: 165, distance: 142.0
click at [321, 165] on div "Communication Preview Select Template Edit No Content! This message doesn't hav…" at bounding box center [297, 167] width 203 height 227
click at [157, 164] on input "text" at bounding box center [141, 167] width 86 height 7
paste input "SNL Reservations"
type input "SNL Reservations"
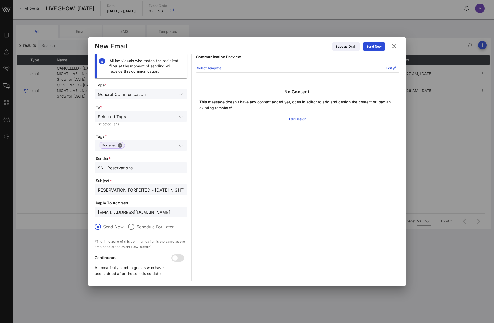
click at [215, 69] on div "Select Template" at bounding box center [209, 68] width 24 height 5
click at [213, 105] on div "VOW GO Share" at bounding box center [220, 104] width 44 height 4
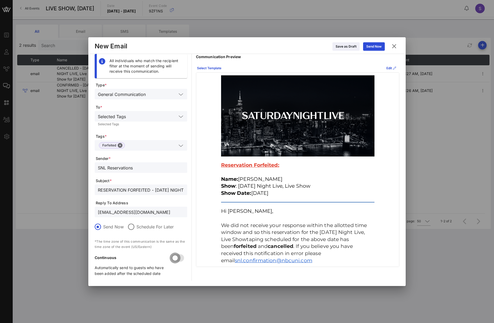
click at [176, 261] on div at bounding box center [175, 258] width 9 height 9
click at [370, 48] on div "Send Now" at bounding box center [373, 46] width 15 height 5
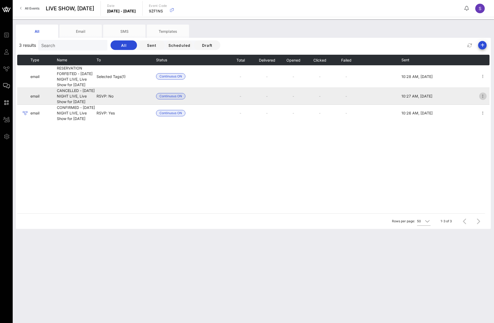
click at [481, 99] on icon "button" at bounding box center [483, 96] width 6 height 6
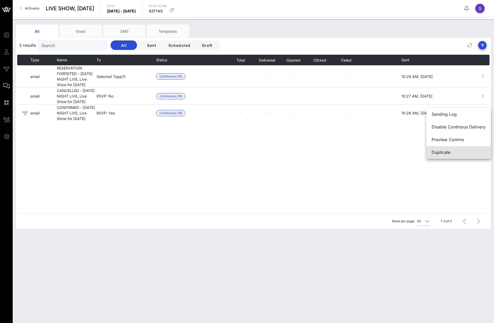
click at [464, 157] on div "Duplicate" at bounding box center [459, 152] width 54 height 11
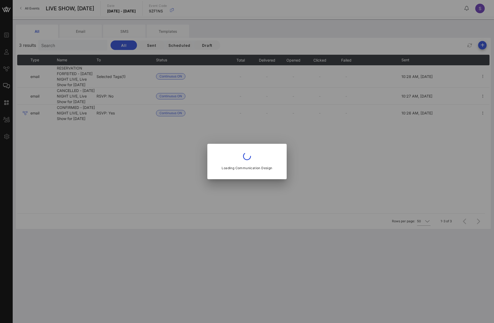
type input "SNL Reservations"
type input "CANCELLED - [DATE] NIGHT LIVE, Live Show for [DATE]"
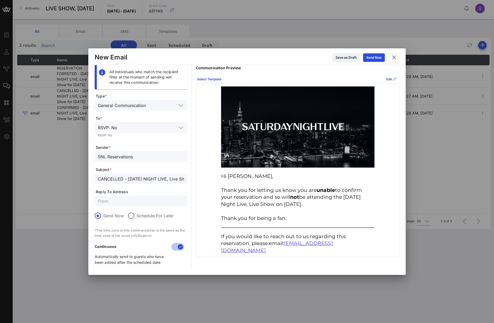
click at [398, 58] on button at bounding box center [394, 58] width 10 height 10
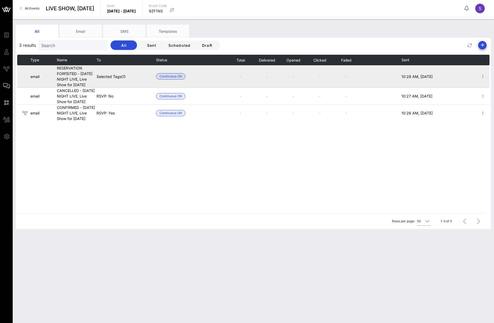
drag, startPoint x: 323, startPoint y: 161, endPoint x: 318, endPoint y: 86, distance: 75.0
click at [323, 161] on div "Type Name To Status Total Delivered Opened Clicked Failed Sent email RESERVATIO…" at bounding box center [253, 134] width 472 height 159
